Goal: Task Accomplishment & Management: Manage account settings

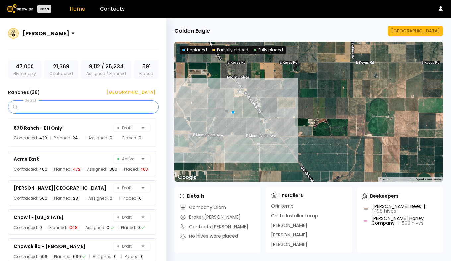
click at [99, 109] on input "Search" at bounding box center [85, 107] width 133 height 13
type input "**"
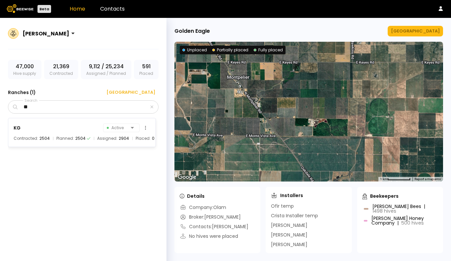
click at [25, 137] on span "Contracted:" at bounding box center [26, 138] width 25 height 7
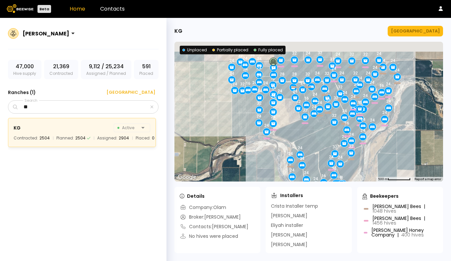
drag, startPoint x: 315, startPoint y: 101, endPoint x: 311, endPoint y: 149, distance: 48.2
click at [311, 149] on div "24 24 32 16 16 16 24 24 24 24 32 24 32 24 24 24 24 24 24 24 24 24 24 24 24 24 8…" at bounding box center [308, 112] width 269 height 140
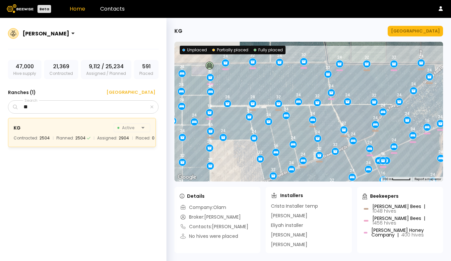
drag, startPoint x: 370, startPoint y: 91, endPoint x: 360, endPoint y: 107, distance: 19.2
click at [360, 107] on div "24 24 32 16 16 16 24 24 24 24 32 24 32 24 24 24 24 24 24 24 24 24 24 24 24 24 8…" at bounding box center [308, 112] width 269 height 140
click at [416, 32] on div "Manage Ranch" at bounding box center [415, 31] width 49 height 7
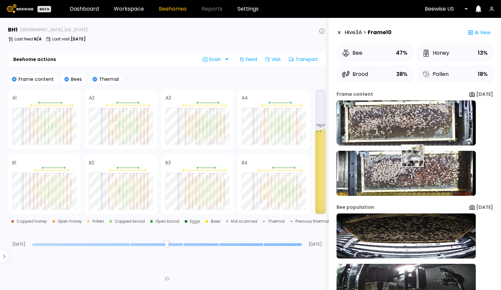
scroll to position [34, 0]
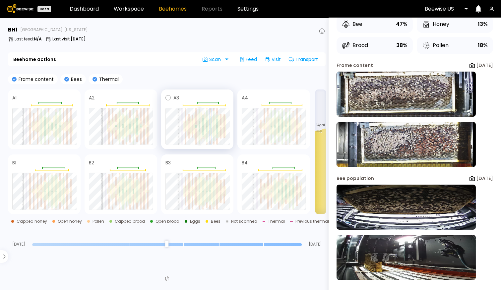
click at [199, 129] on div at bounding box center [200, 130] width 2 height 4
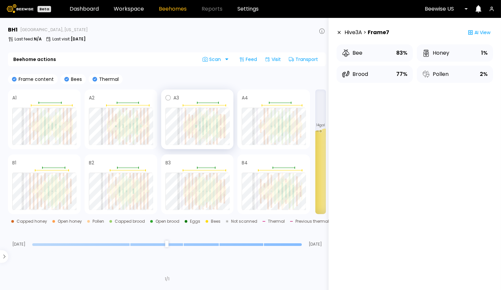
scroll to position [0, 0]
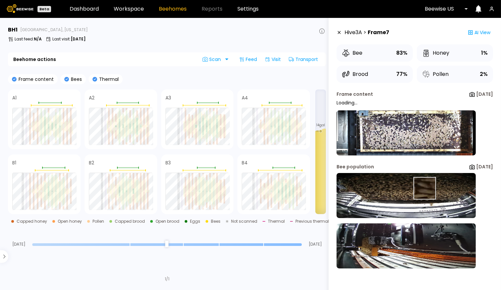
click at [415, 188] on img at bounding box center [406, 195] width 139 height 45
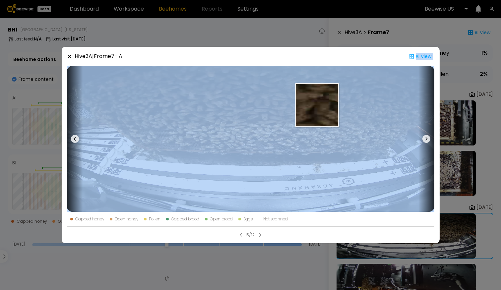
drag, startPoint x: 320, startPoint y: 58, endPoint x: 317, endPoint y: 105, distance: 46.8
click at [317, 105] on div "Hive 3 A | Frame 7 - A Ai View Capped honey Open honey Pollen Capped brood Open…" at bounding box center [251, 145] width 378 height 197
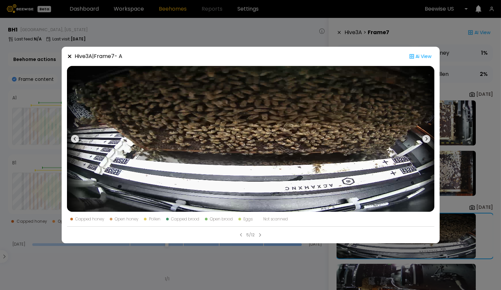
click at [301, 56] on div "Hive 3 A | Frame 7 - A Ai View" at bounding box center [250, 56] width 367 height 9
click at [69, 54] on icon at bounding box center [69, 56] width 5 height 5
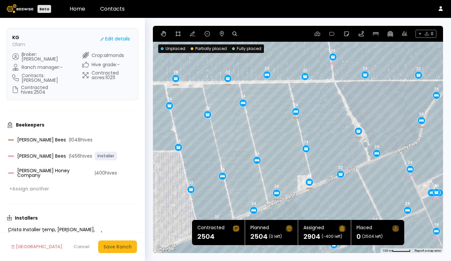
drag, startPoint x: 223, startPoint y: 117, endPoint x: 241, endPoint y: 144, distance: 31.9
click at [241, 144] on div "24 24 32 16 16 16 24 24 24 24 32 24 32 24 24 24 24 24 24 24 24 24 24 24 24 24 8…" at bounding box center [298, 139] width 290 height 227
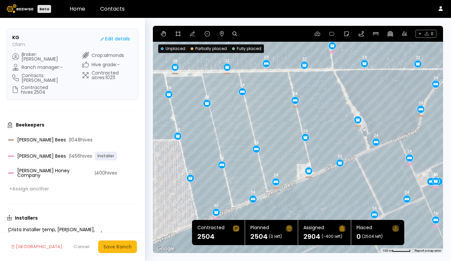
drag, startPoint x: 255, startPoint y: 138, endPoint x: 254, endPoint y: 126, distance: 12.0
click at [254, 126] on div "24 24 32 16 16 16 24 24 24 24 32 24 32 24 24 24 24 24 24 24 24 24 24 24 24 24 8…" at bounding box center [298, 139] width 290 height 227
